Goal: Task Accomplishment & Management: Complete application form

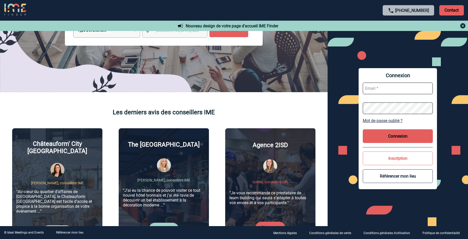
scroll to position [103, 0]
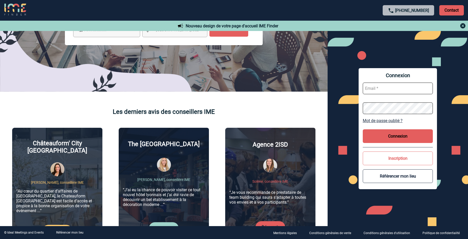
click at [376, 86] on input "text" at bounding box center [398, 89] width 70 height 12
type input "[PERSON_NAME][EMAIL_ADDRESS][DOMAIN_NAME]"
click at [388, 137] on button "Connexion" at bounding box center [398, 136] width 70 height 14
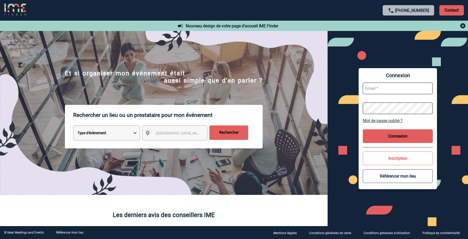
drag, startPoint x: 0, startPoint y: 0, endPoint x: 385, endPoint y: 137, distance: 408.8
click at [385, 137] on button "Connexion" at bounding box center [398, 136] width 70 height 14
click at [384, 90] on input "text" at bounding box center [398, 89] width 70 height 12
type input "muriel.francou@sanofi.com"
click at [392, 138] on button "Connexion" at bounding box center [398, 136] width 70 height 14
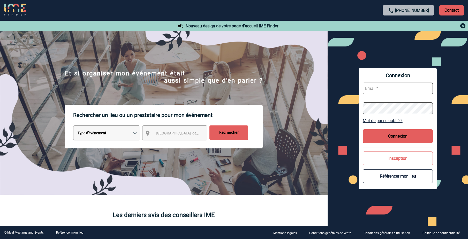
click at [375, 90] on input "text" at bounding box center [398, 89] width 70 height 12
type input "[PERSON_NAME][EMAIL_ADDRESS][DOMAIN_NAME]"
click at [402, 137] on button "Connexion" at bounding box center [398, 136] width 70 height 14
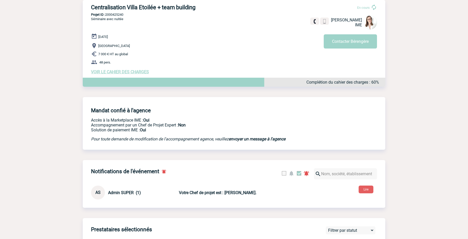
scroll to position [26, 0]
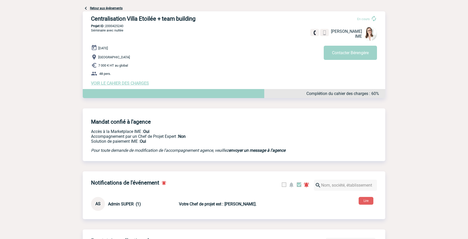
click at [138, 86] on span "VOIR LE CAHIER DES CHARGES" at bounding box center [120, 83] width 58 height 5
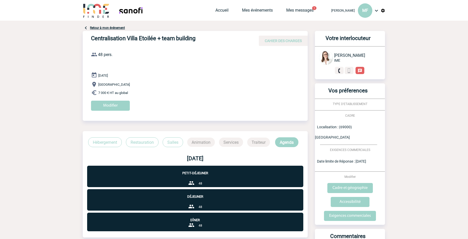
scroll to position [26, 0]
